Goal: Check status: Check status

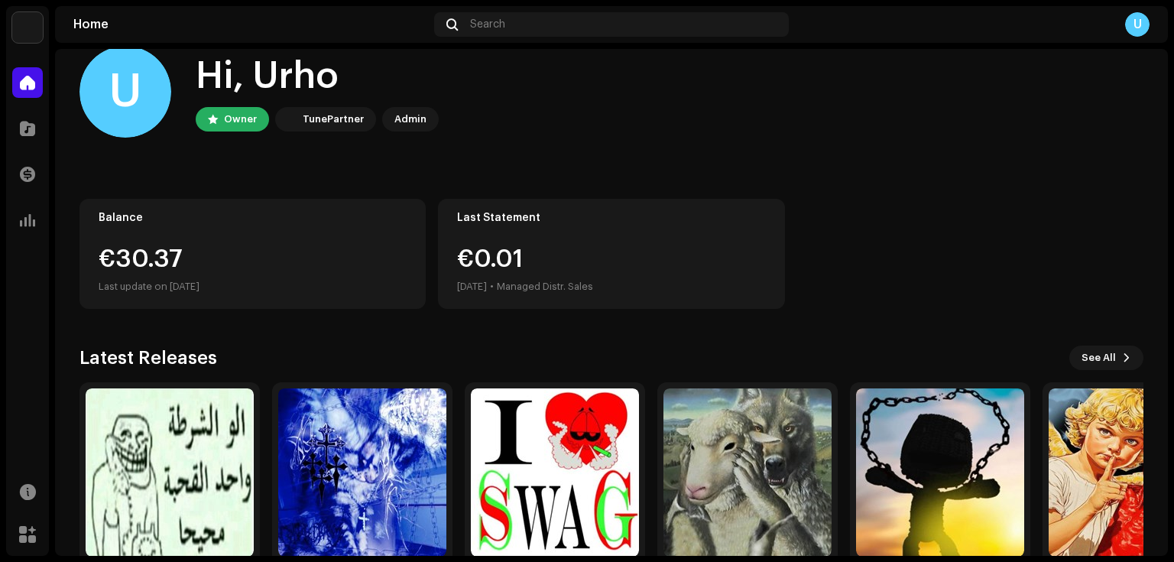
scroll to position [98, 0]
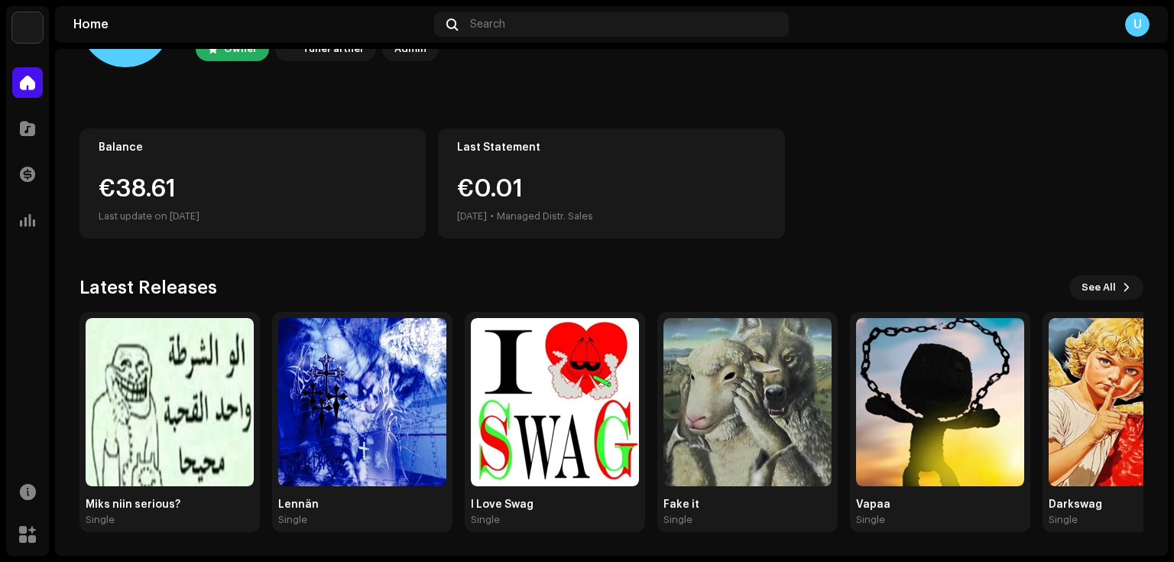
click at [31, 111] on div "Catalog" at bounding box center [27, 128] width 43 height 43
click at [31, 118] on div at bounding box center [27, 128] width 31 height 31
